Goal: Find specific page/section: Find specific page/section

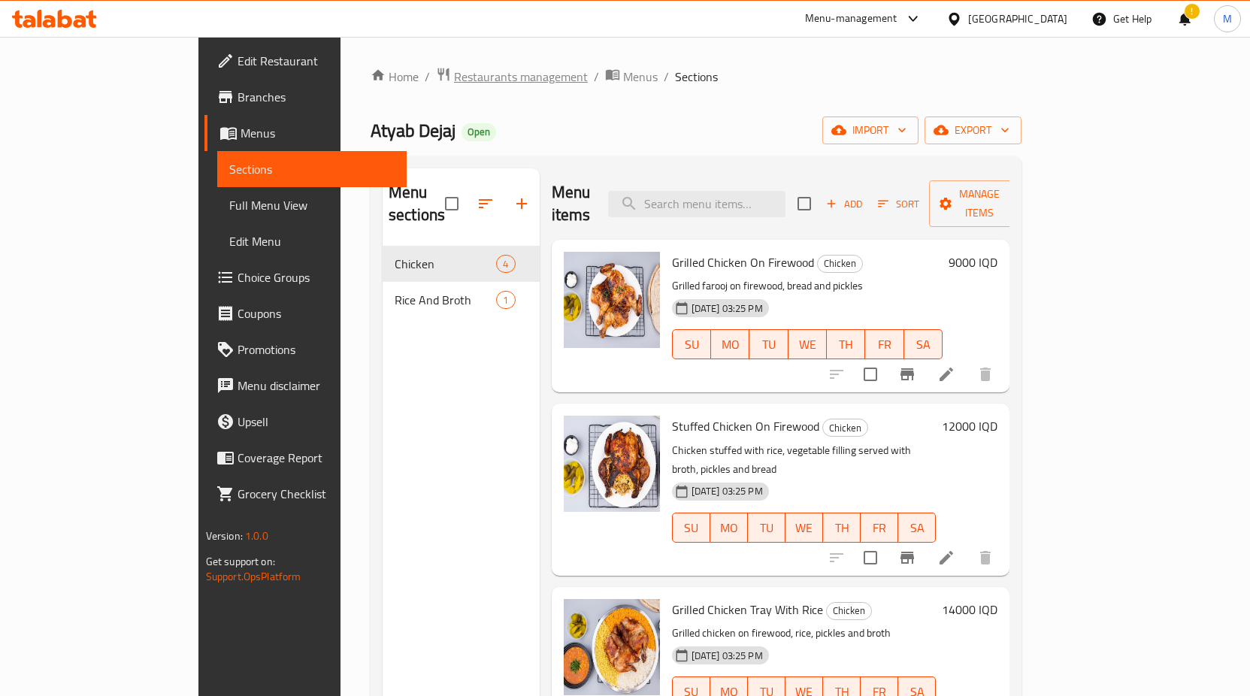
click at [454, 86] on span "Restaurants management" at bounding box center [521, 77] width 134 height 18
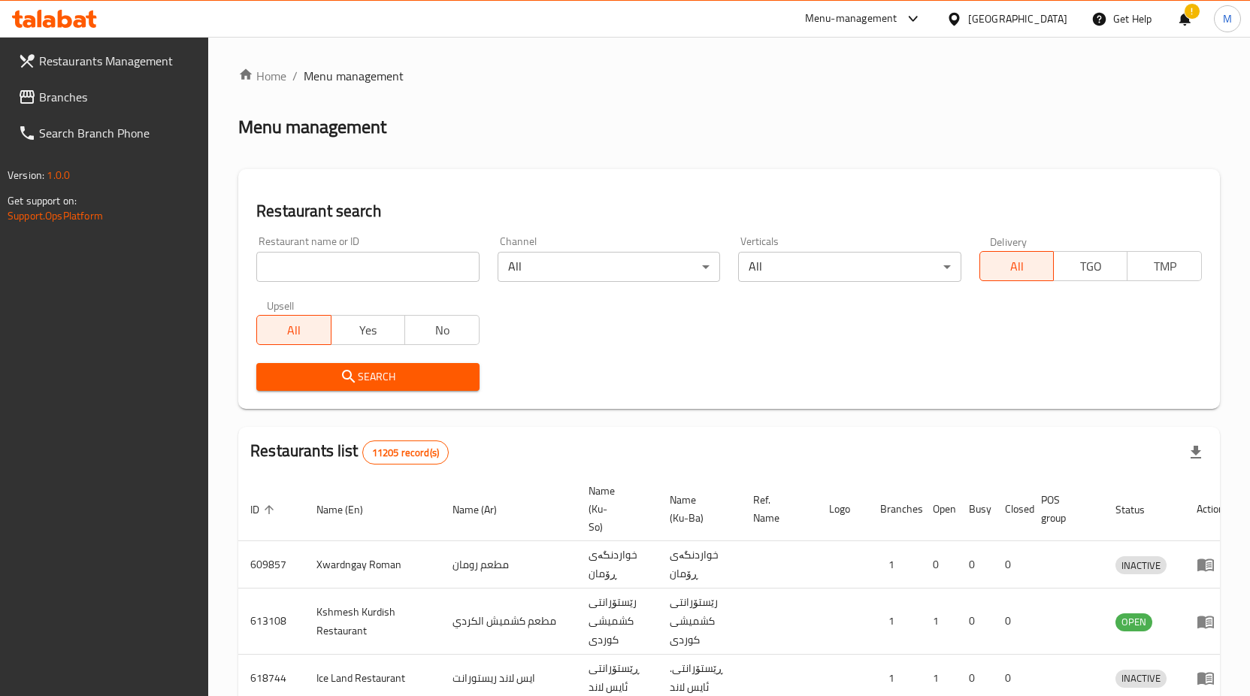
click at [352, 275] on div at bounding box center [625, 348] width 1250 height 696
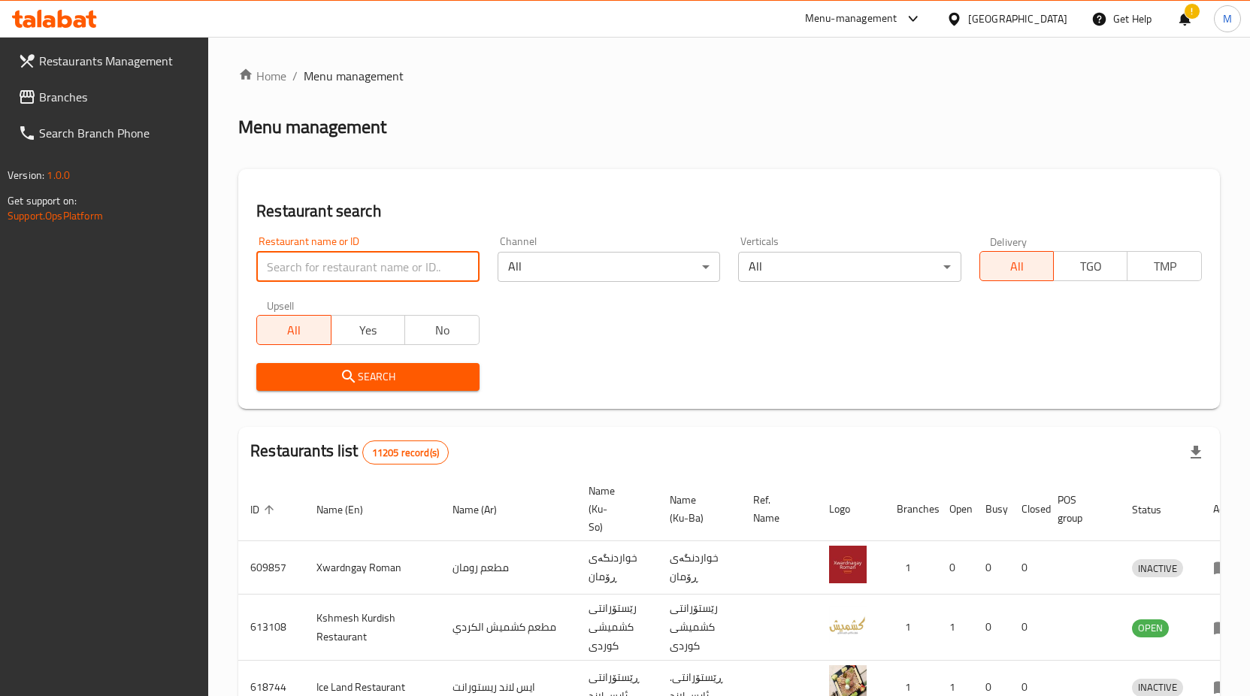
click at [349, 261] on input "search" at bounding box center [367, 267] width 222 height 30
type input "س"
type input "spicy restaurant"
click button "Search" at bounding box center [367, 377] width 222 height 28
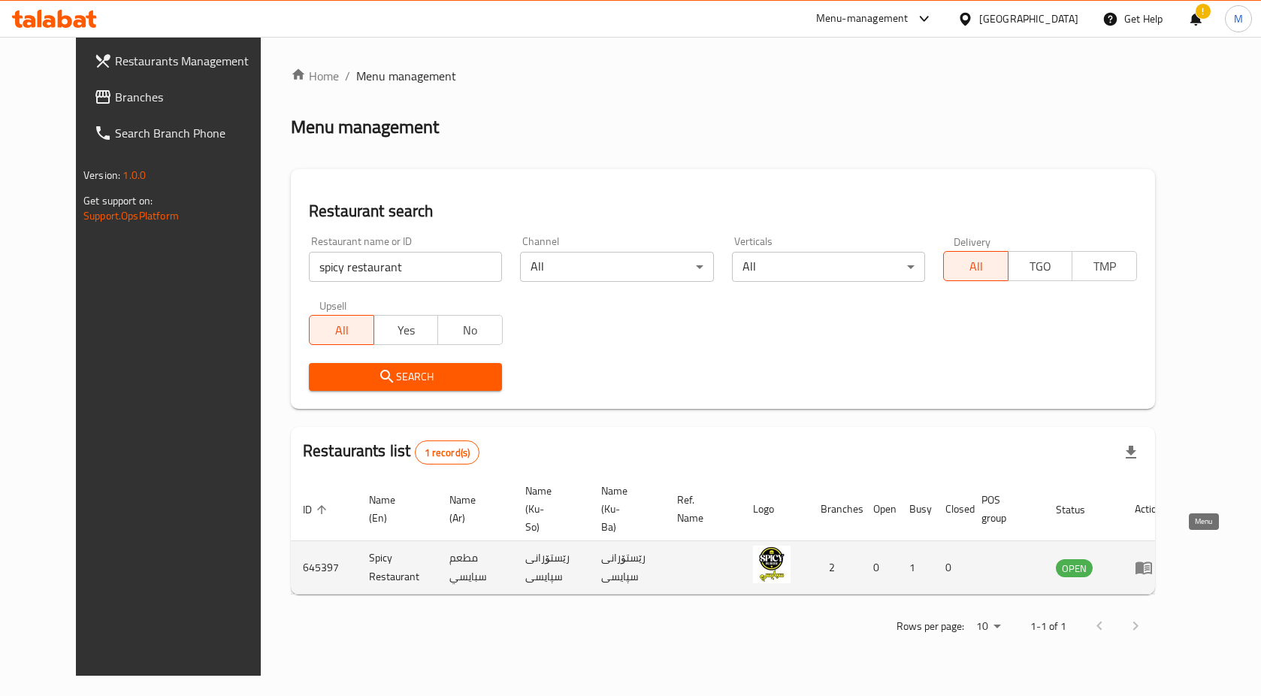
click at [1150, 565] on icon "enhanced table" at bounding box center [1147, 568] width 5 height 6
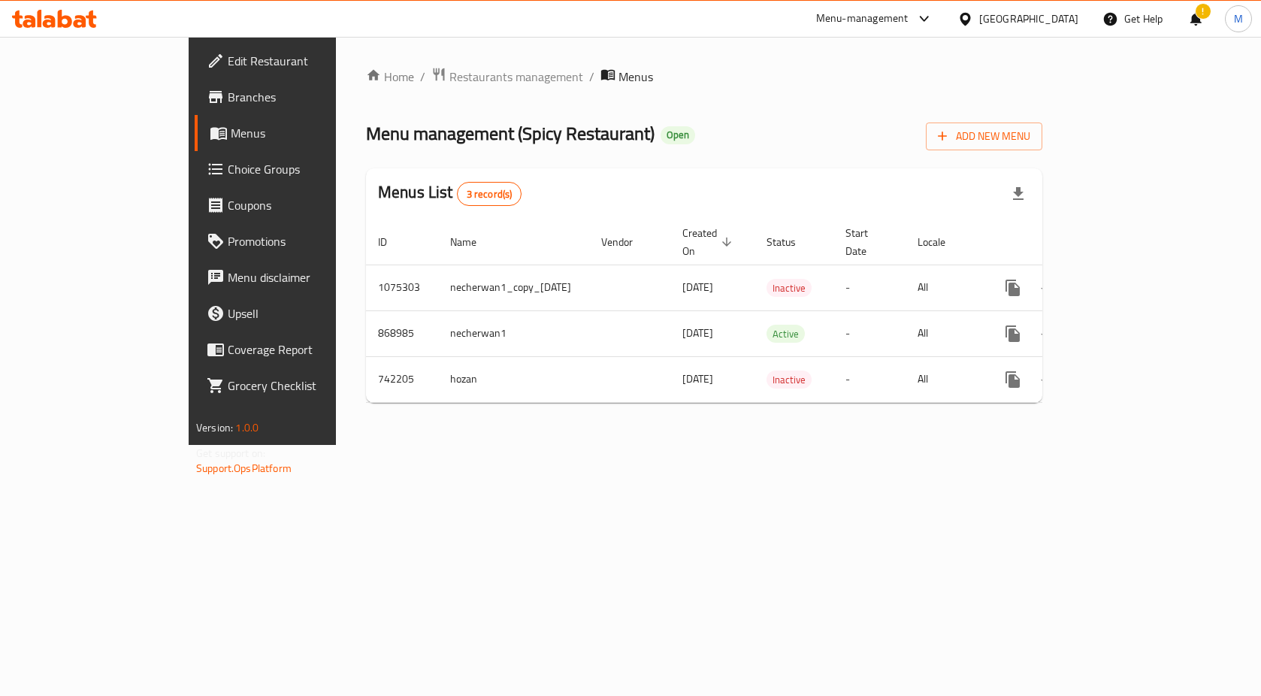
click at [909, 18] on div "Menu-management" at bounding box center [862, 19] width 92 height 18
click at [924, 88] on div "All Plugins Menu-management Restaurant-Management" at bounding box center [901, 99] width 225 height 100
click at [228, 91] on span "Branches" at bounding box center [307, 97] width 159 height 18
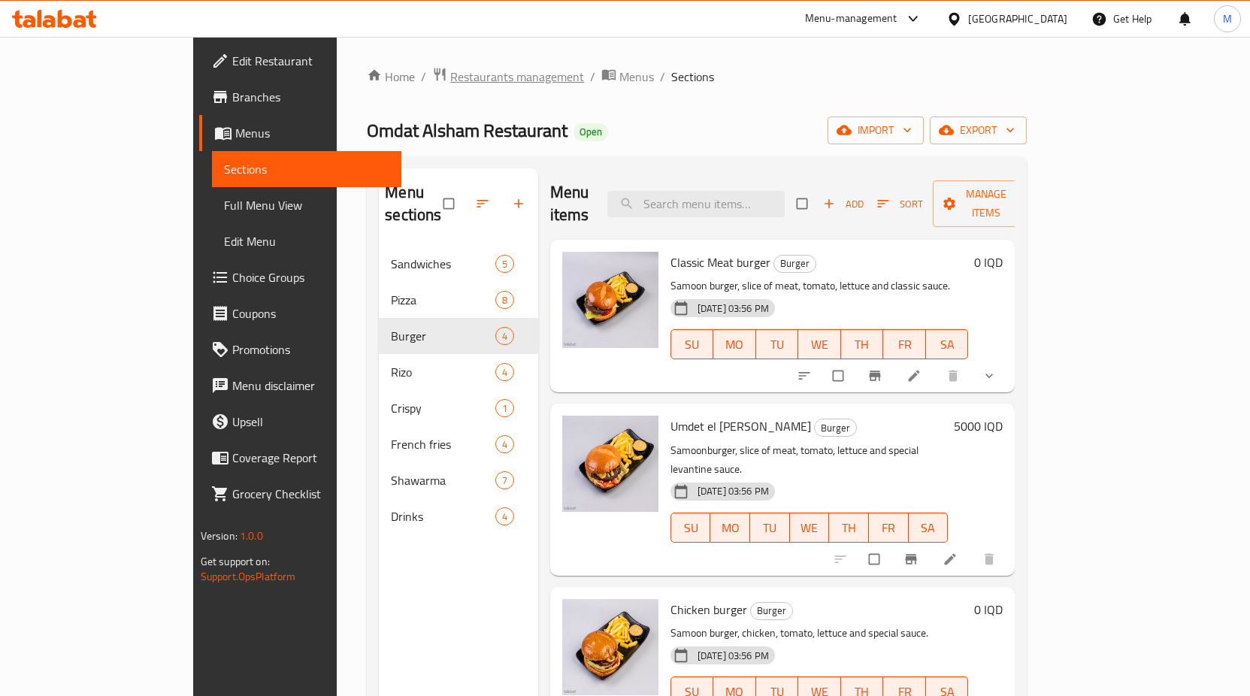
click at [450, 74] on span "Restaurants management" at bounding box center [517, 77] width 134 height 18
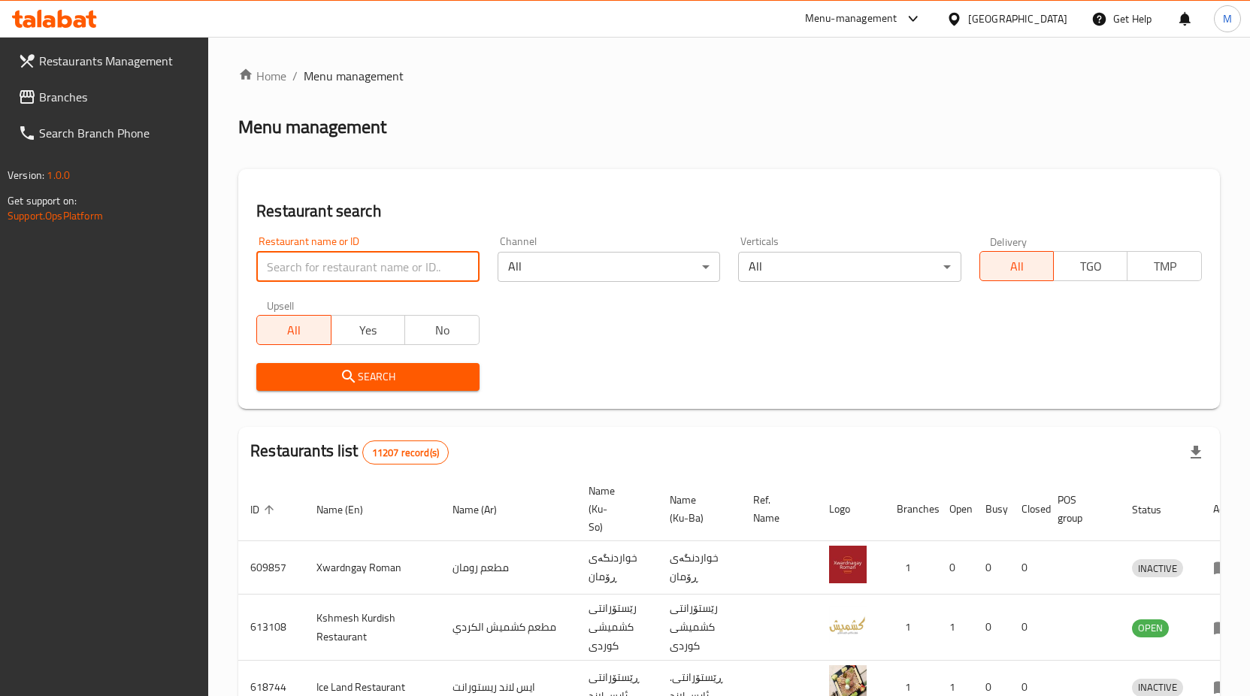
click at [379, 263] on input "search" at bounding box center [367, 267] width 222 height 30
type input "البنين"
click button "Search" at bounding box center [367, 377] width 222 height 28
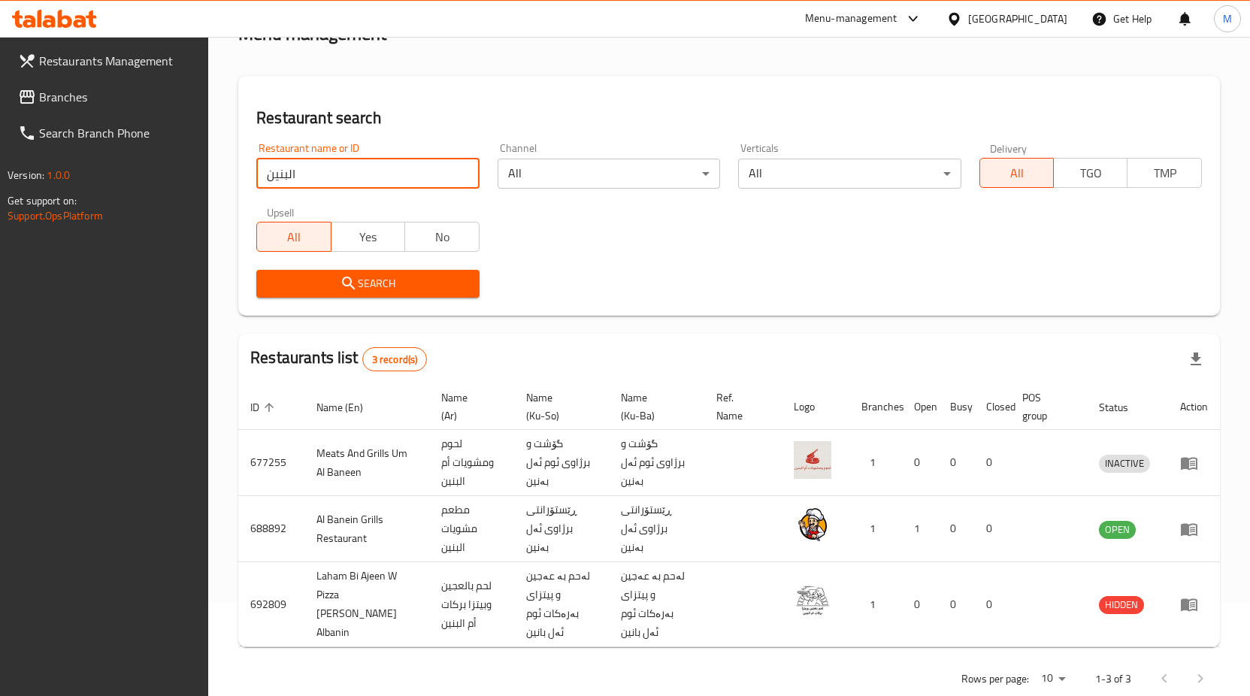
scroll to position [107, 0]
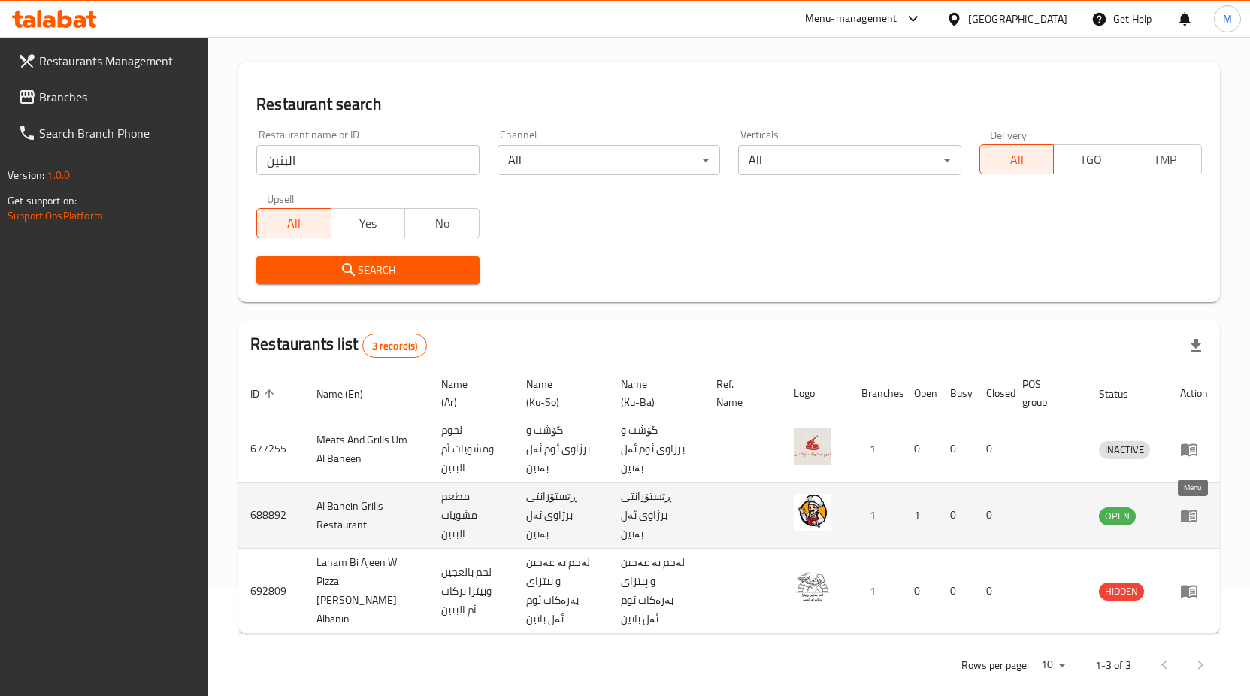
click at [1195, 514] on icon "enhanced table" at bounding box center [1189, 516] width 18 height 18
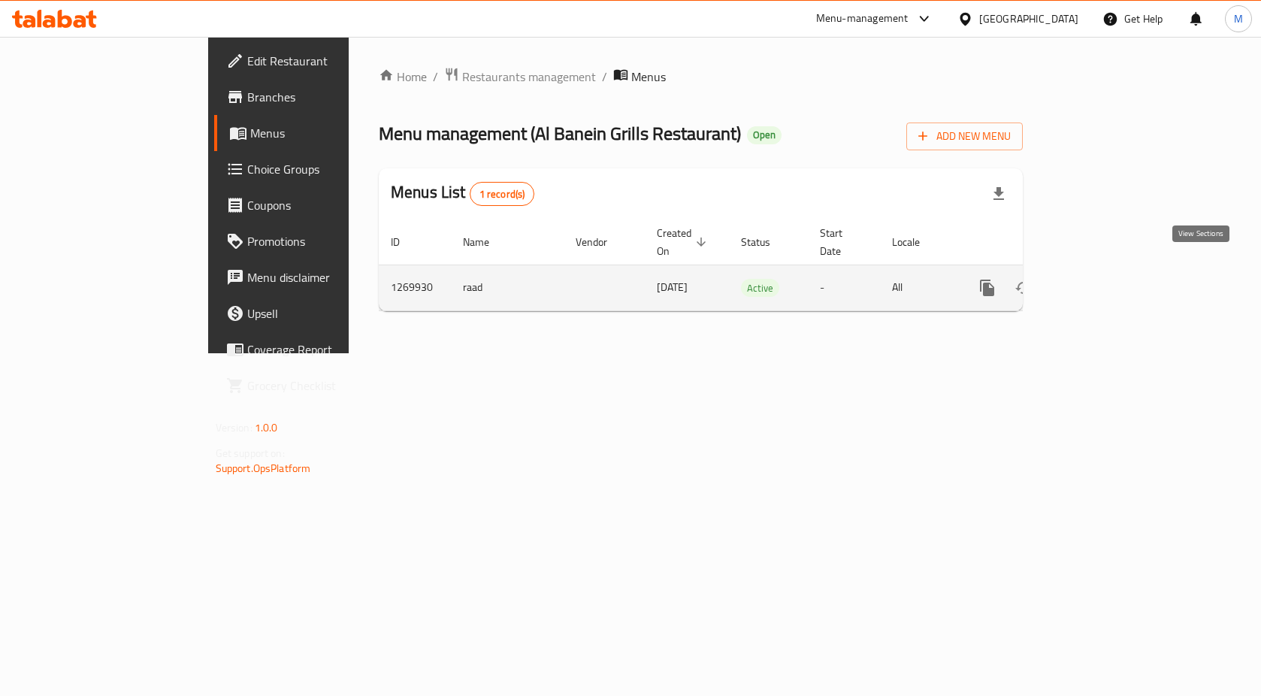
click at [1105, 279] on icon "enhanced table" at bounding box center [1096, 288] width 18 height 18
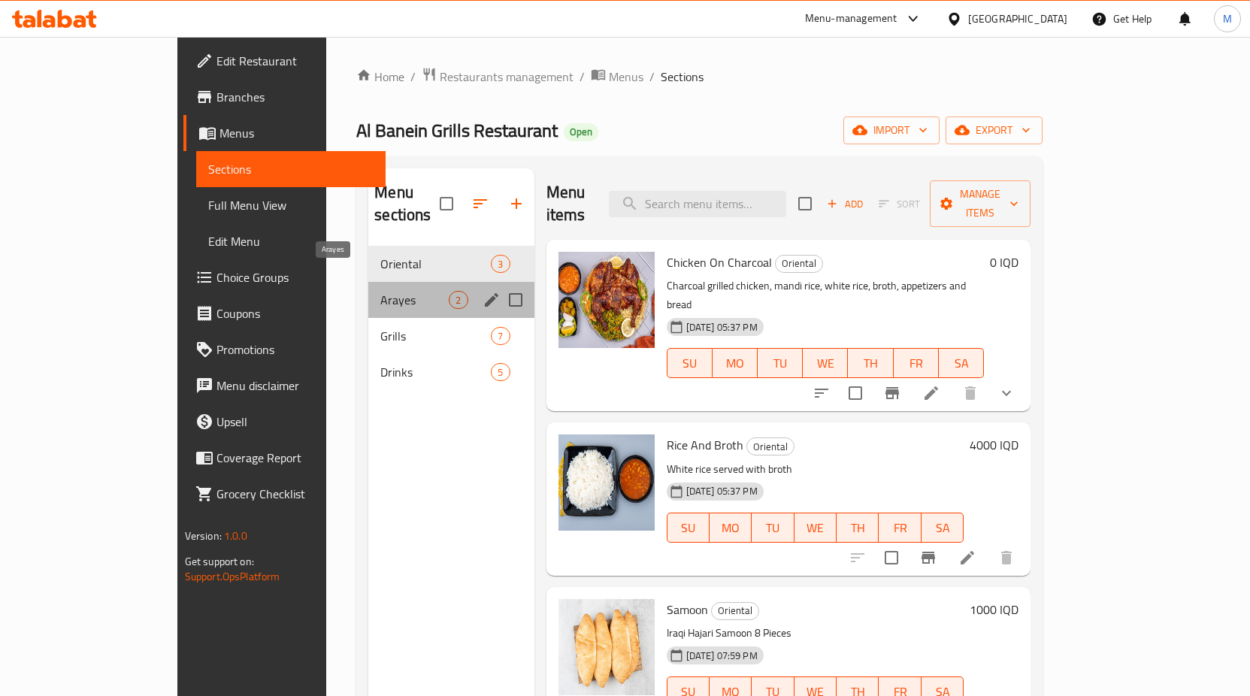
click at [380, 291] on span "Arayes" at bounding box center [414, 300] width 68 height 18
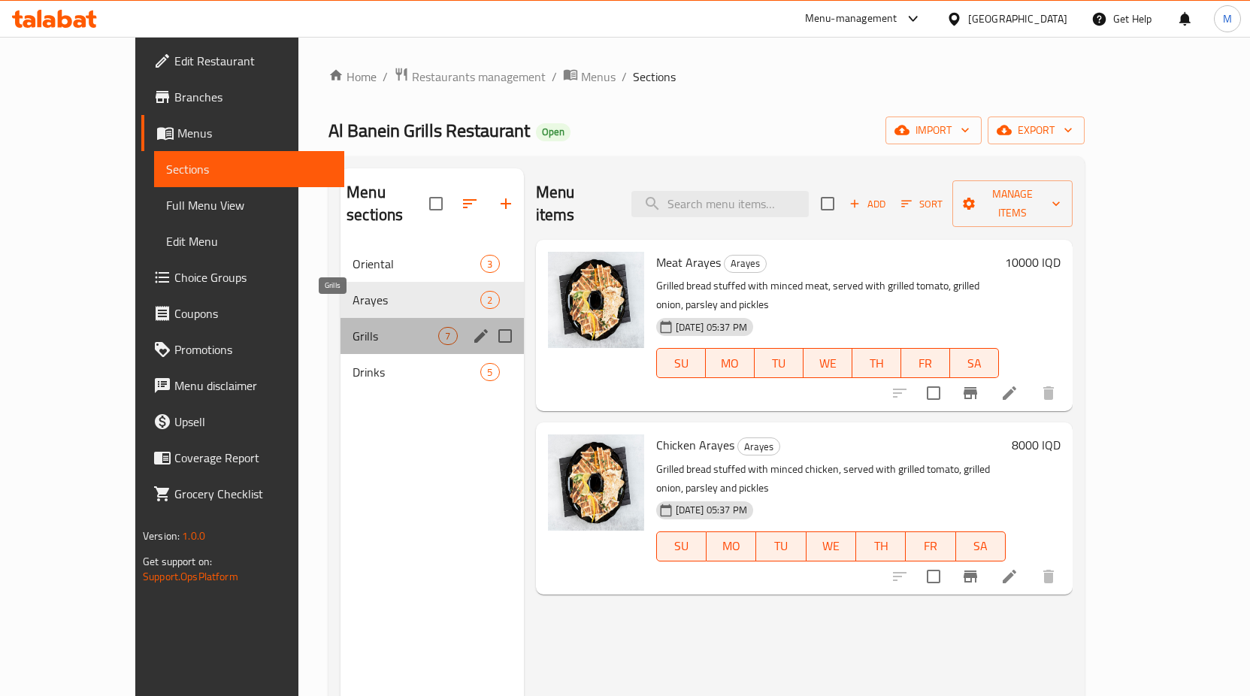
click at [364, 327] on span "Grills" at bounding box center [395, 336] width 86 height 18
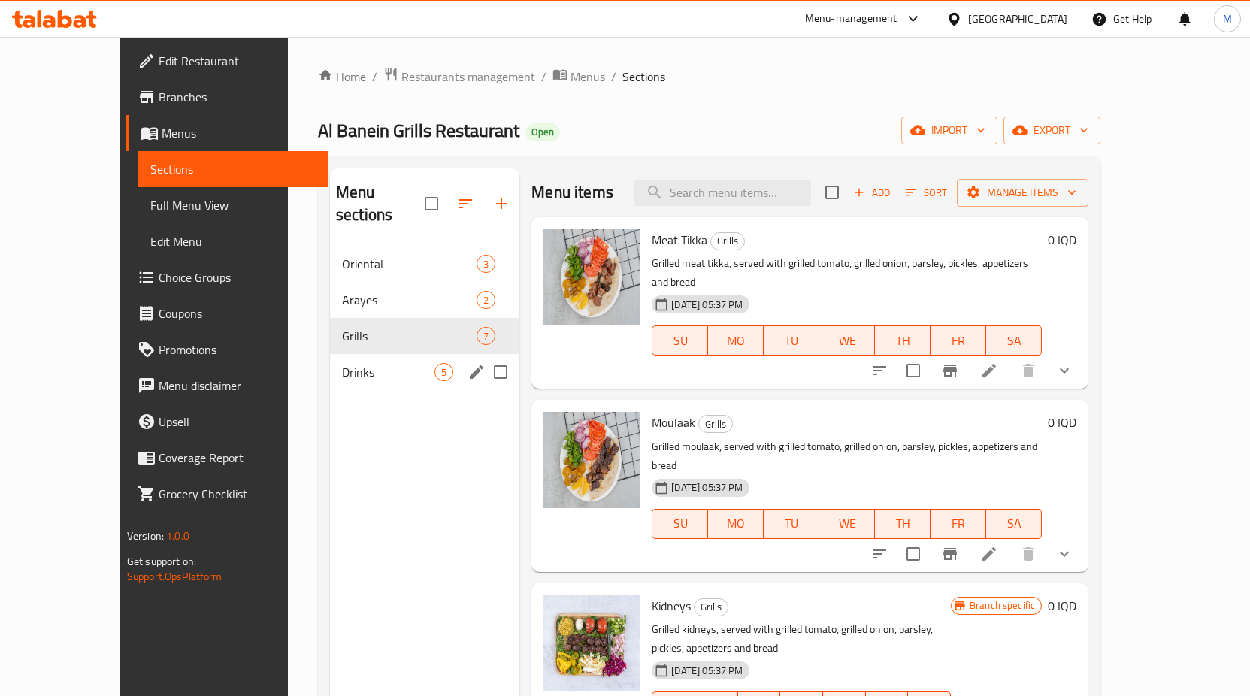
click at [342, 363] on span "Drinks" at bounding box center [388, 372] width 92 height 18
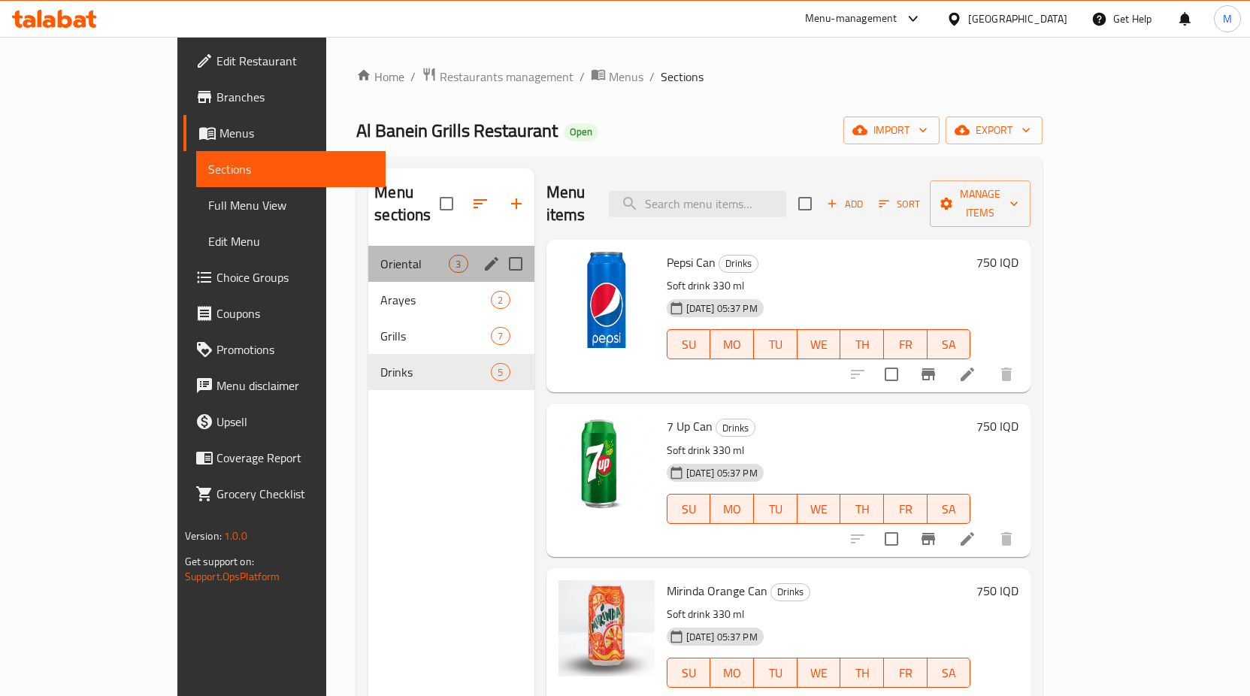
click at [368, 253] on div "Oriental 3" at bounding box center [450, 264] width 165 height 36
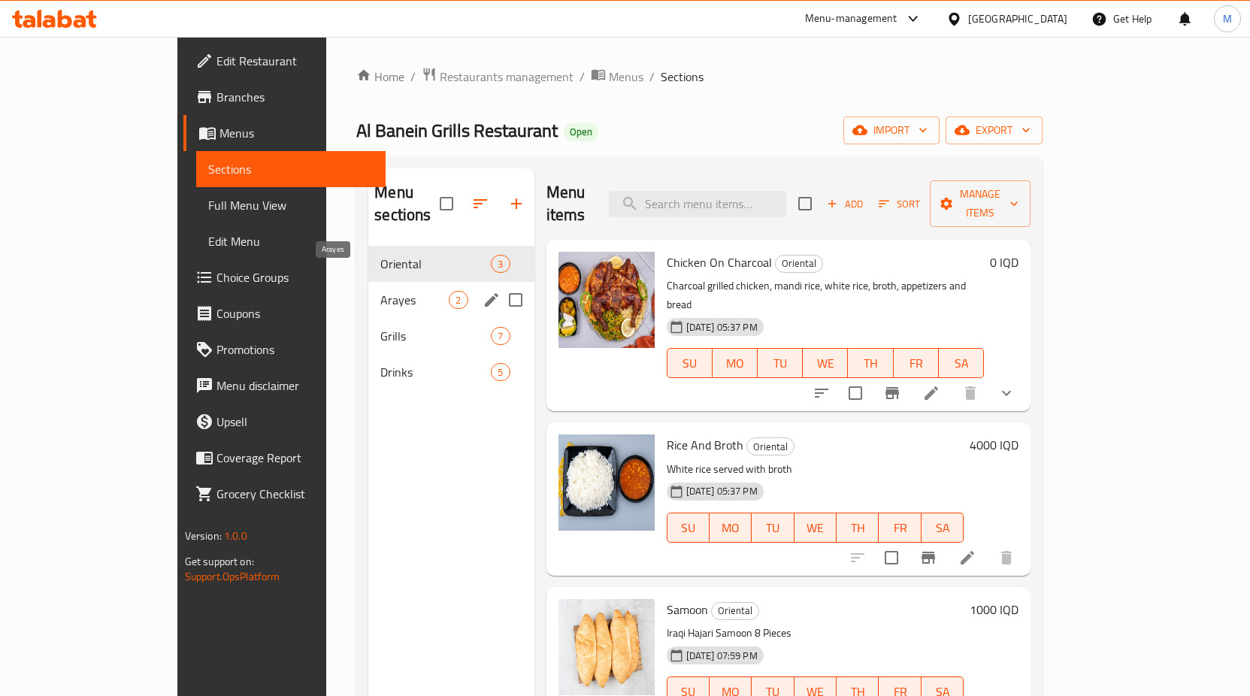
click at [380, 291] on span "Arayes" at bounding box center [414, 300] width 68 height 18
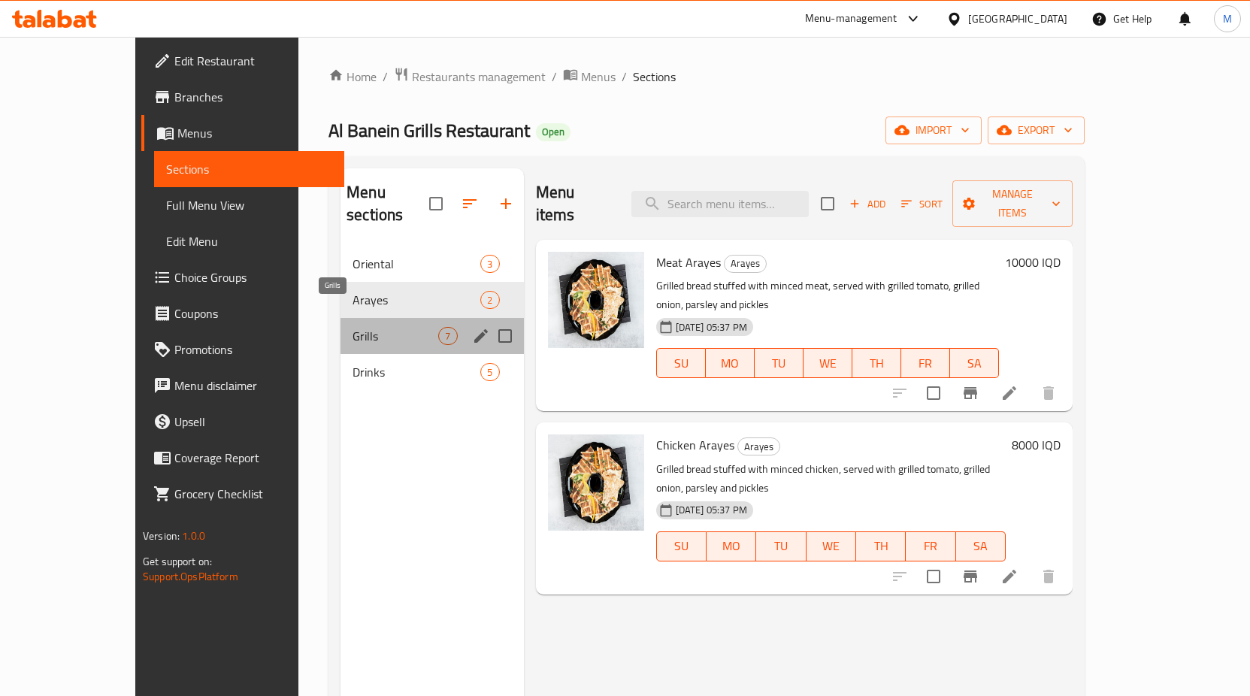
click at [377, 327] on span "Grills" at bounding box center [395, 336] width 86 height 18
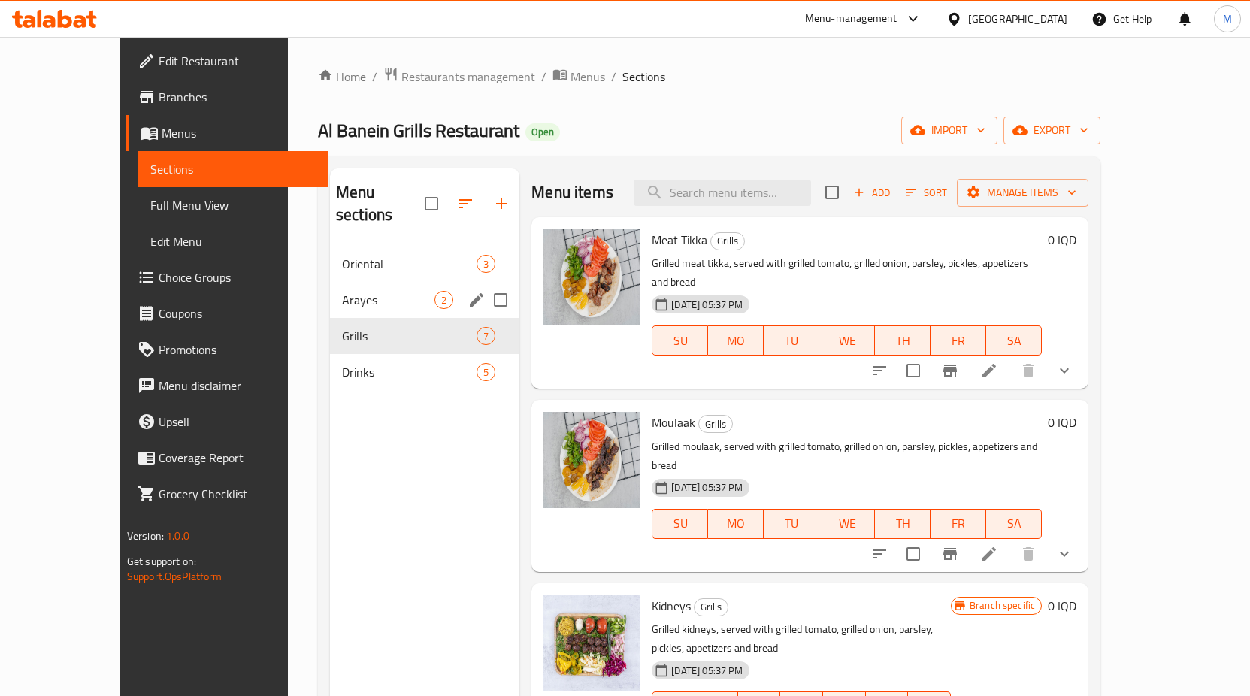
click at [355, 282] on div "Arayes 2" at bounding box center [424, 300] width 189 height 36
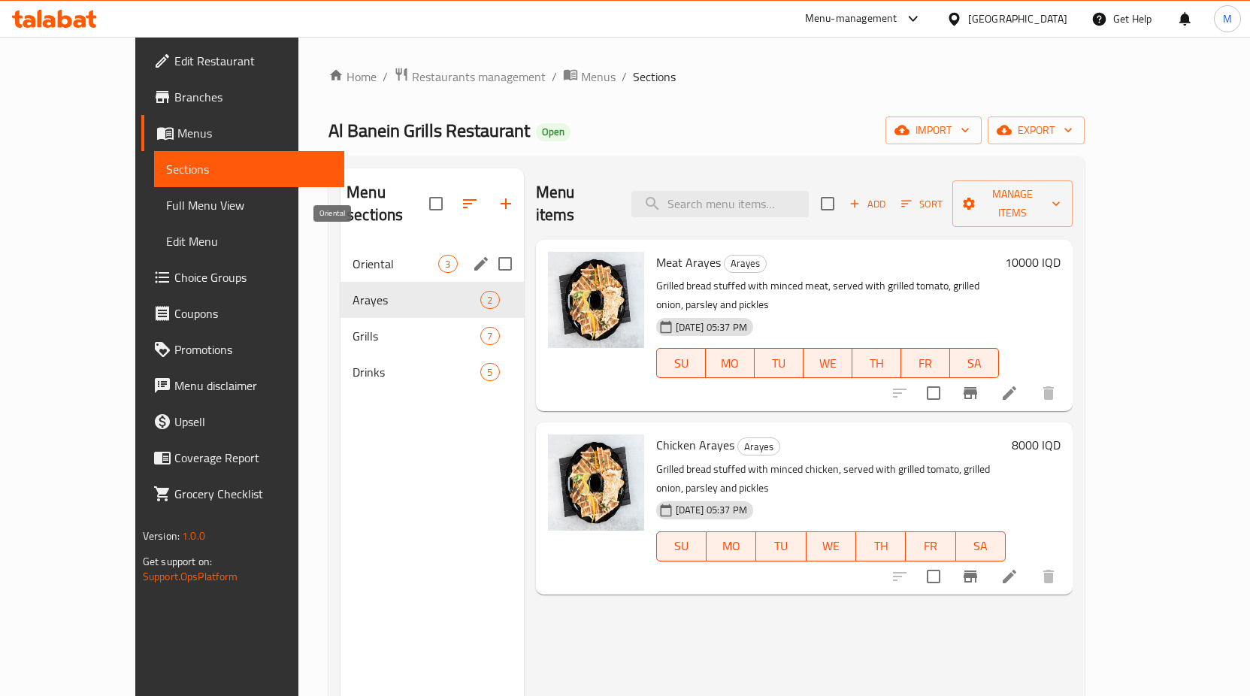
click at [353, 255] on span "Oriental" at bounding box center [395, 264] width 86 height 18
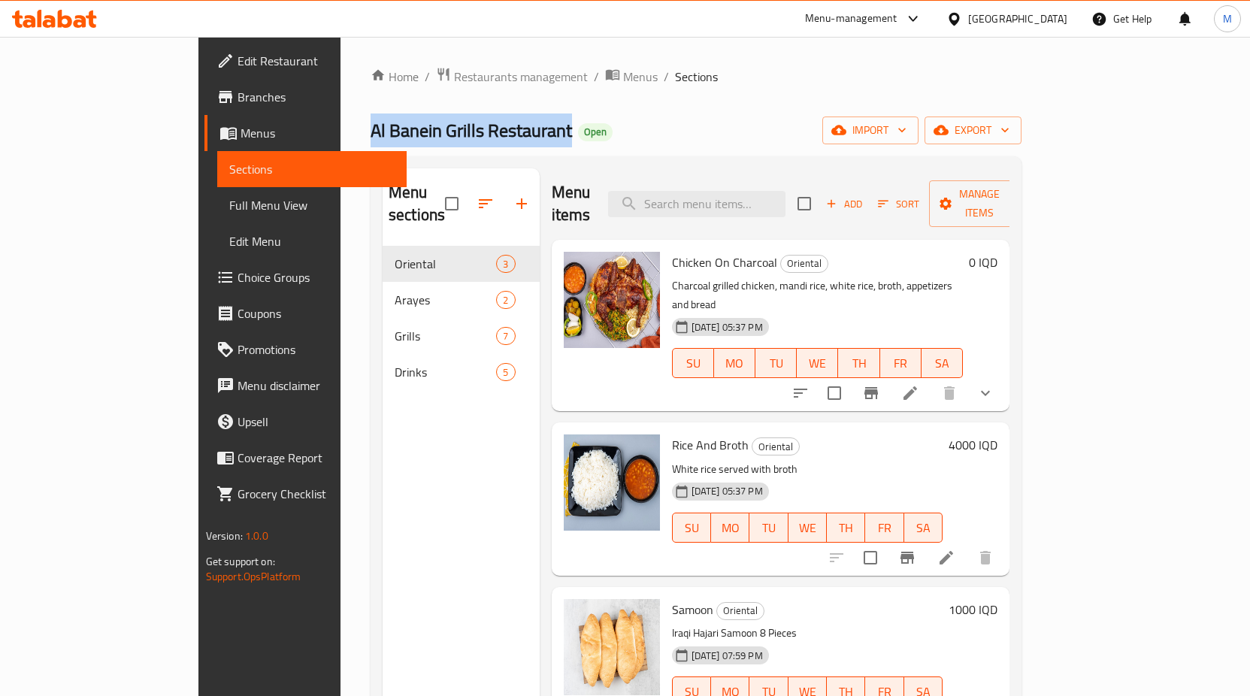
drag, startPoint x: 238, startPoint y: 129, endPoint x: 442, endPoint y: 112, distance: 204.3
click at [442, 112] on div "Home / Restaurants management / Menus / Sections Al Banein Grills Restaurant Op…" at bounding box center [695, 471] width 651 height 809
copy span "Al Banein Grills Restaurant"
